Goal: Task Accomplishment & Management: Manage account settings

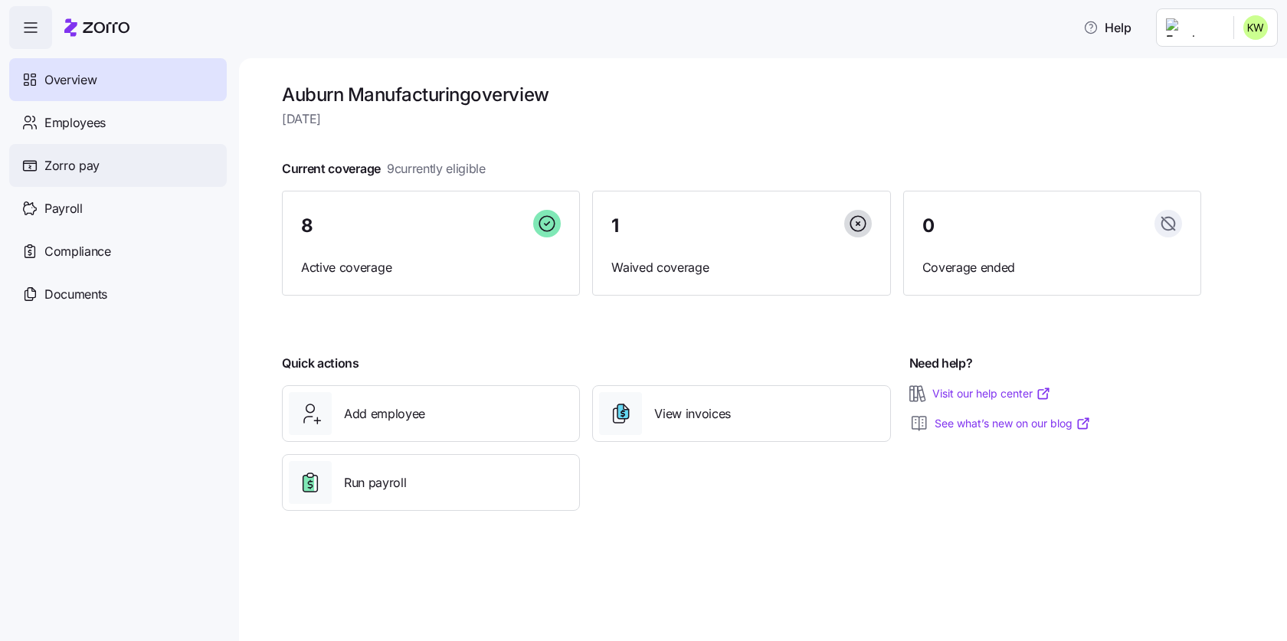
drag, startPoint x: 104, startPoint y: 123, endPoint x: 164, endPoint y: 149, distance: 64.9
click at [104, 123] on span "Employees" at bounding box center [74, 122] width 61 height 19
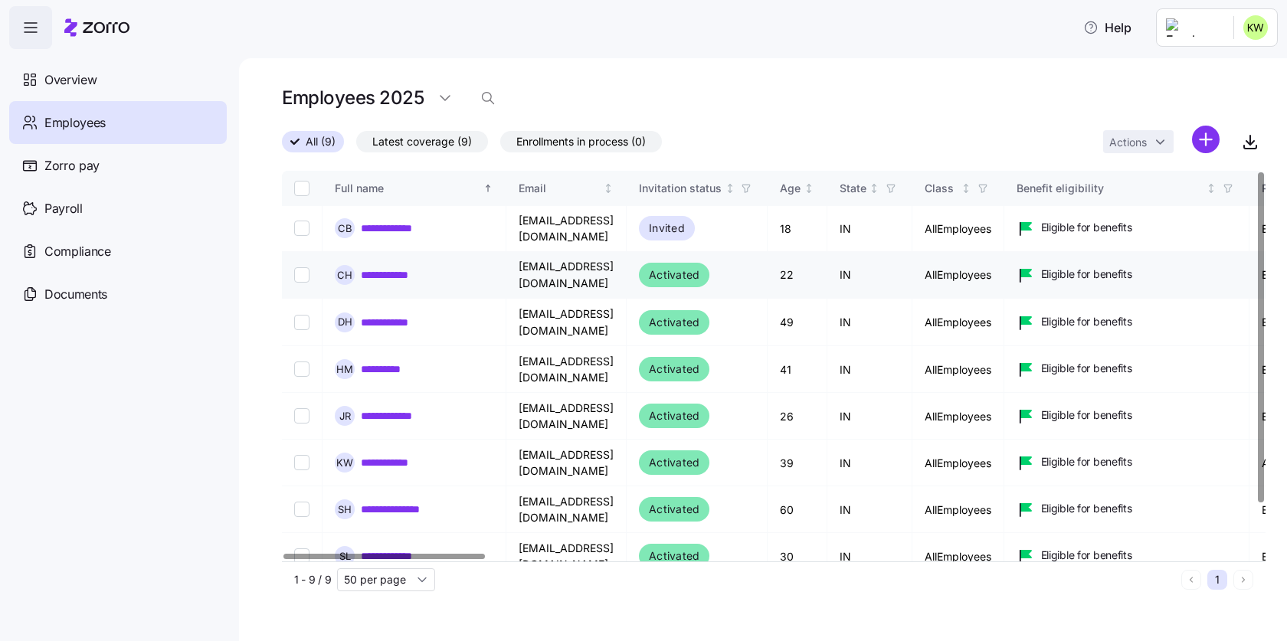
click at [413, 267] on link "**********" at bounding box center [397, 274] width 73 height 15
